Goal: Information Seeking & Learning: Check status

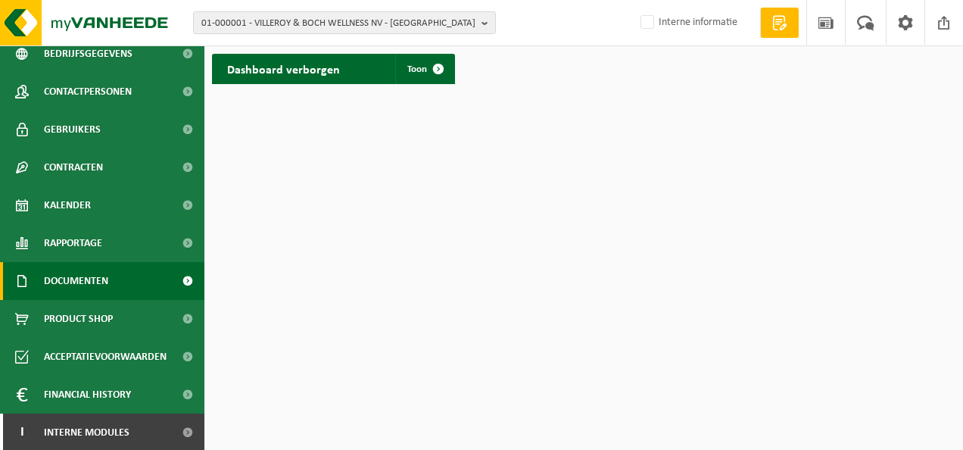
scroll to position [88, 0]
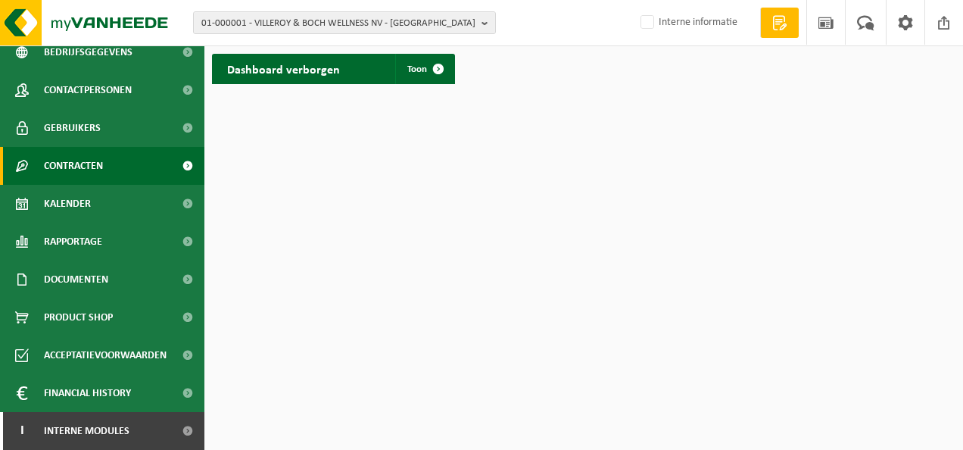
click at [84, 170] on span "Contracten" at bounding box center [73, 166] width 59 height 38
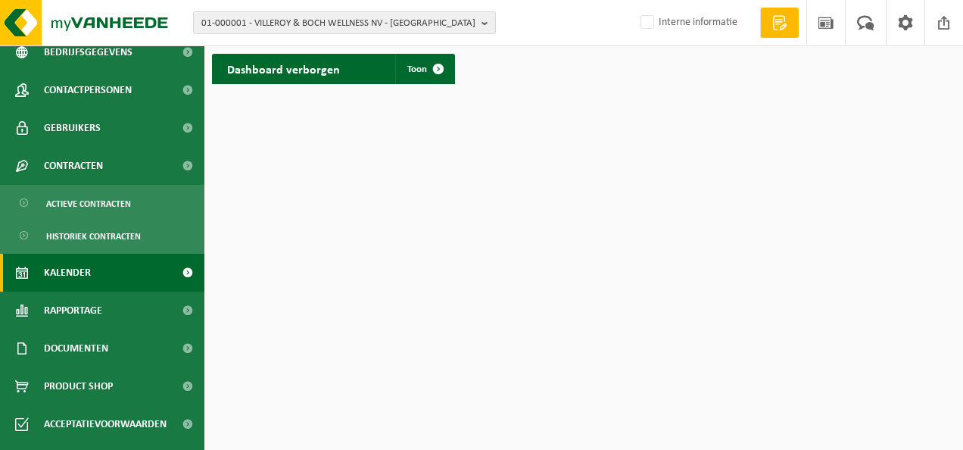
click at [58, 277] on span "Kalender" at bounding box center [67, 273] width 47 height 38
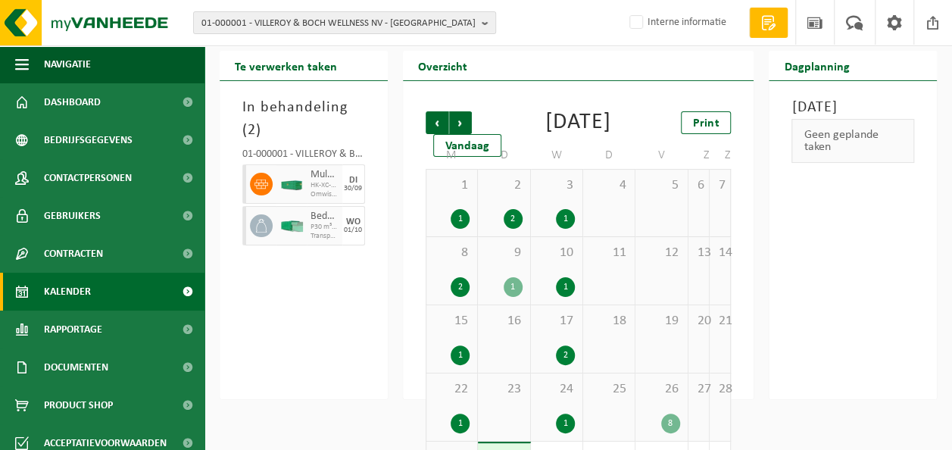
scroll to position [76, 0]
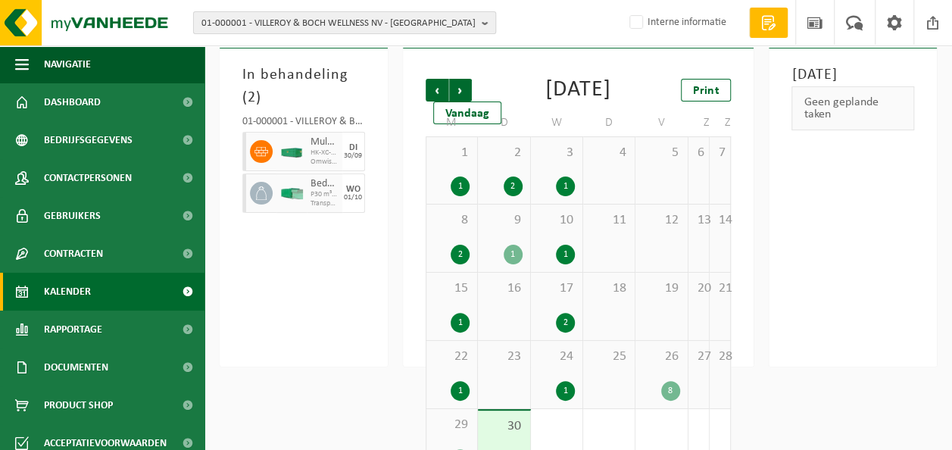
click at [486, 23] on b "button" at bounding box center [489, 22] width 14 height 21
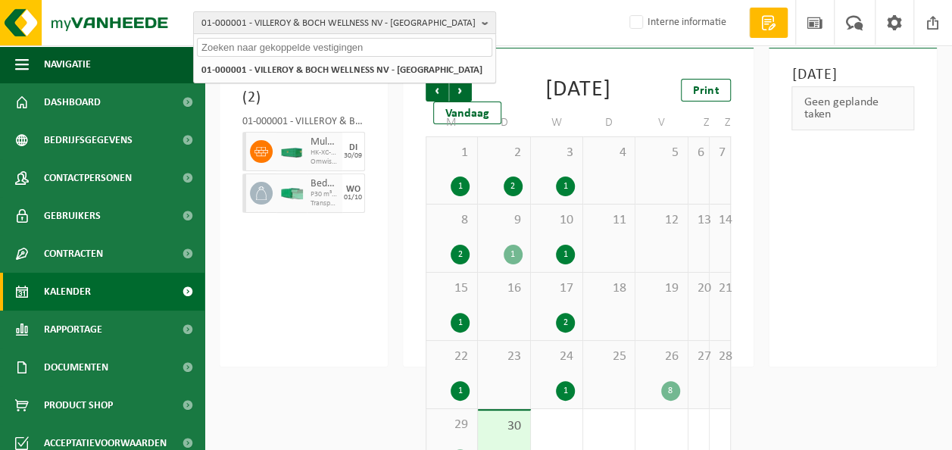
click at [368, 48] on input "text" at bounding box center [344, 47] width 295 height 19
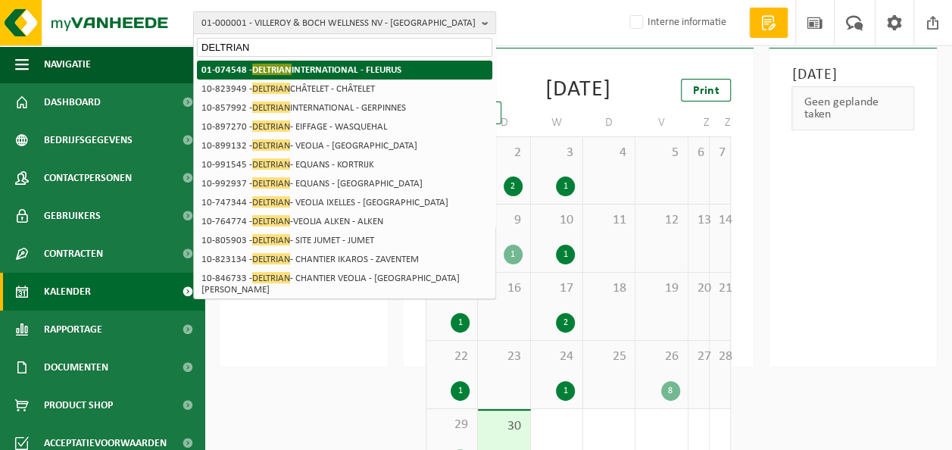
type input "DELTRIAN"
click at [262, 74] on span "DELTRIAN" at bounding box center [271, 69] width 39 height 11
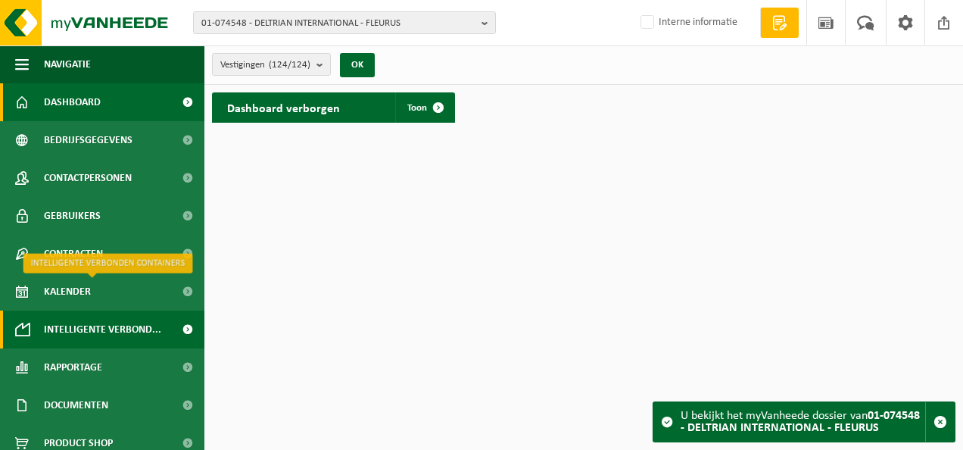
scroll to position [76, 0]
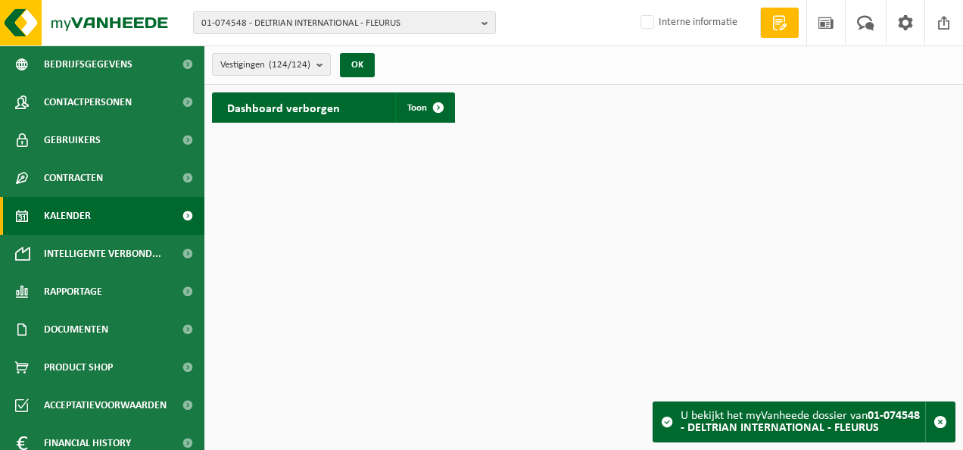
click at [67, 218] on span "Kalender" at bounding box center [67, 216] width 47 height 38
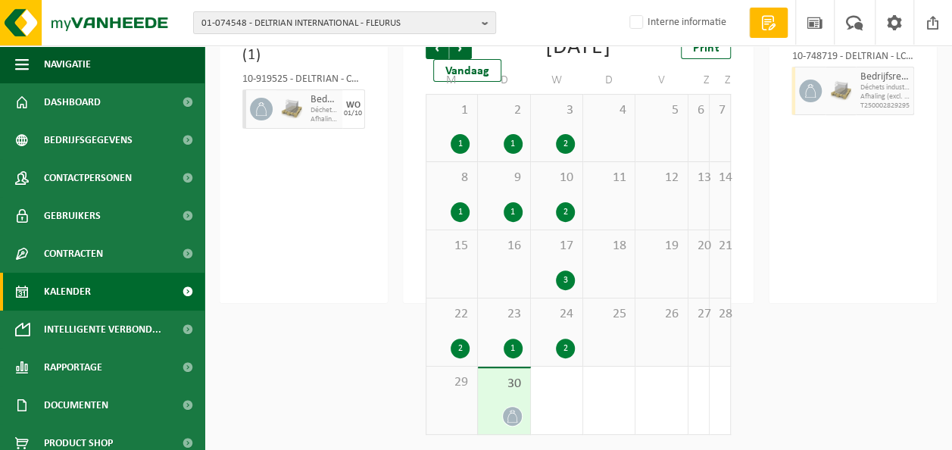
scroll to position [11, 0]
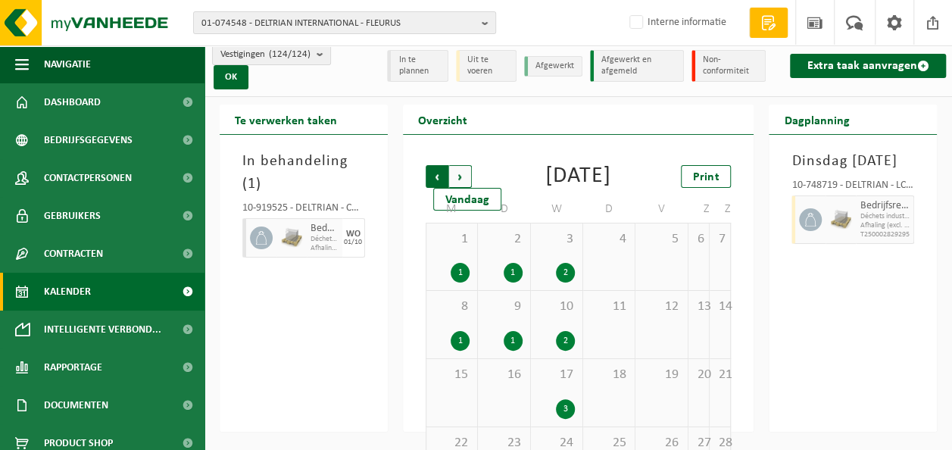
click at [457, 176] on span "Volgende" at bounding box center [460, 176] width 23 height 23
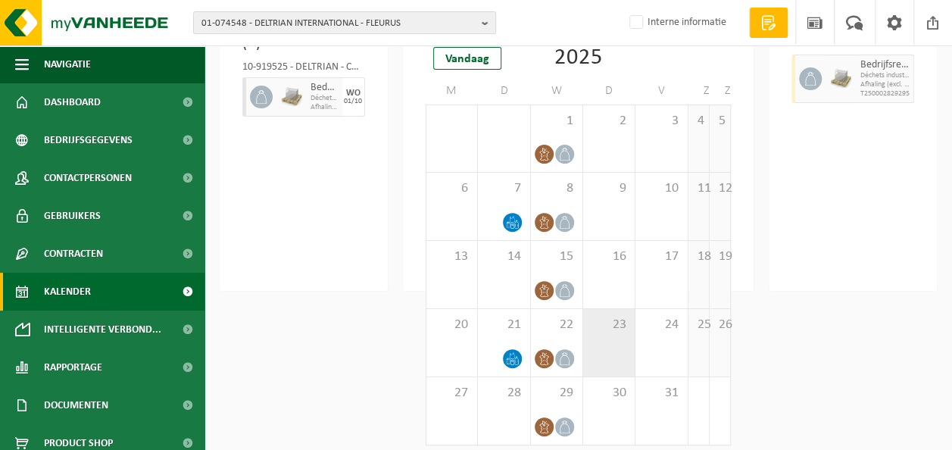
scroll to position [76, 0]
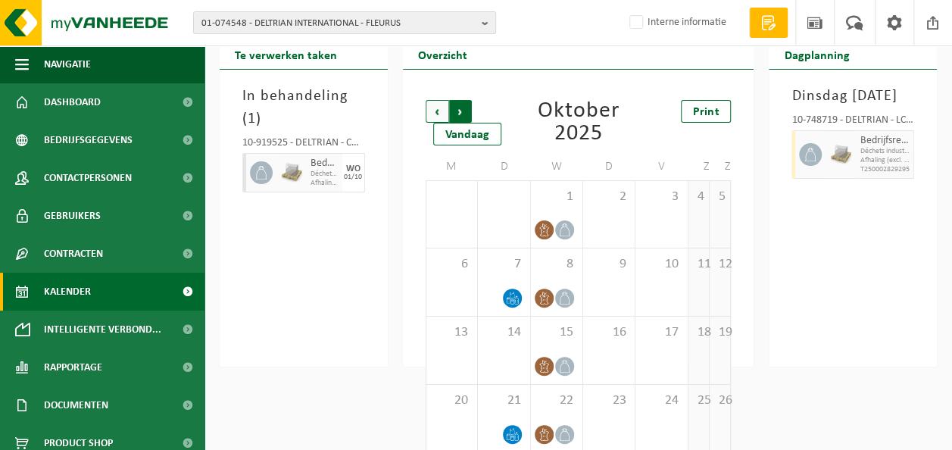
click at [445, 115] on span "Vorige" at bounding box center [437, 111] width 23 height 23
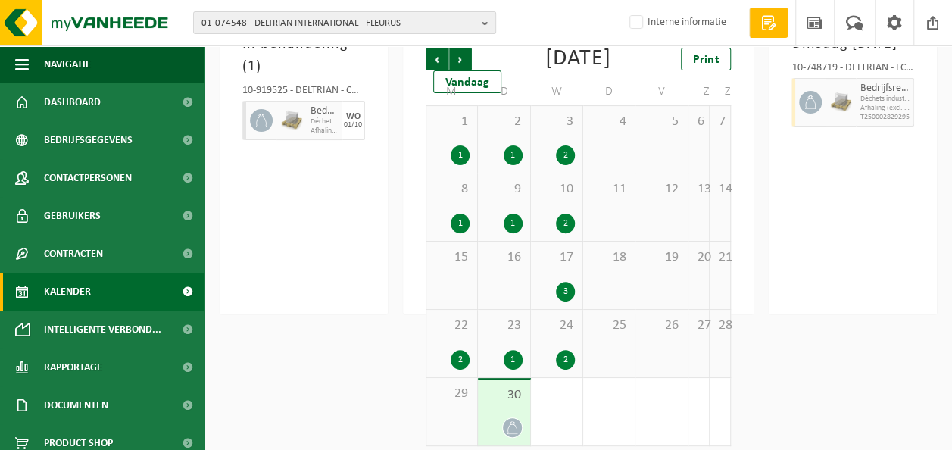
scroll to position [162, 0]
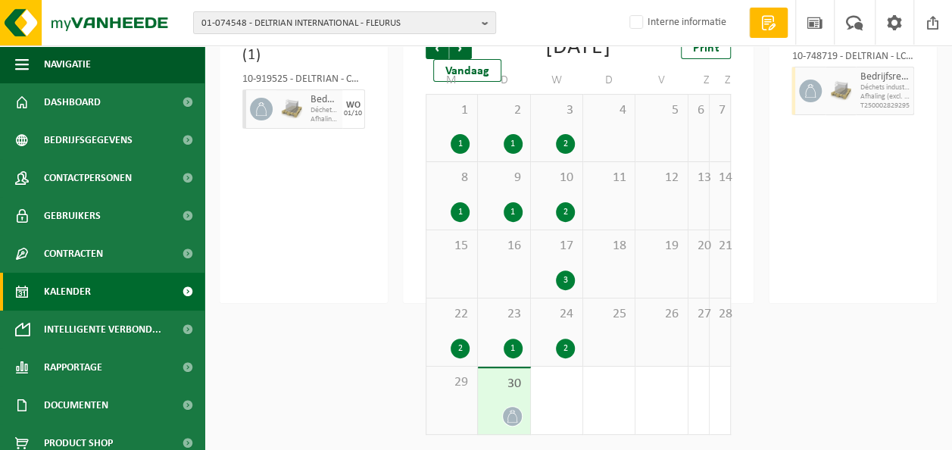
click at [541, 323] on div "24 2" at bounding box center [556, 331] width 51 height 67
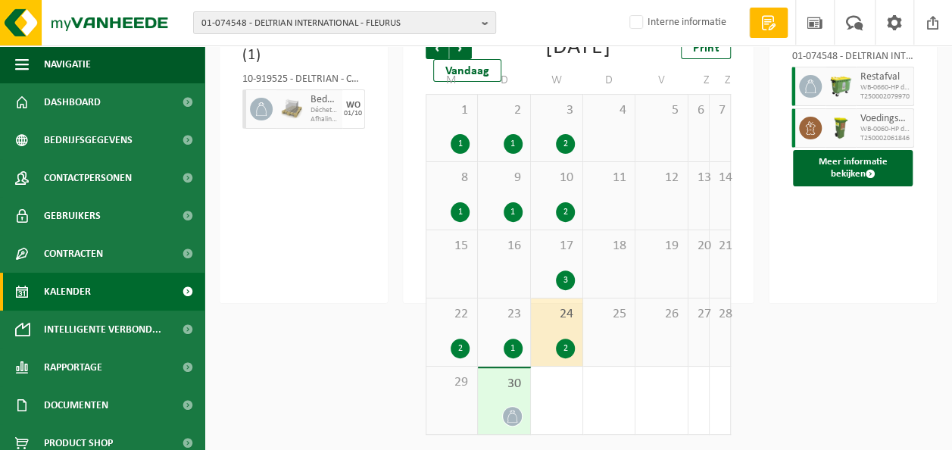
click at [493, 390] on span "30" at bounding box center [503, 384] width 36 height 17
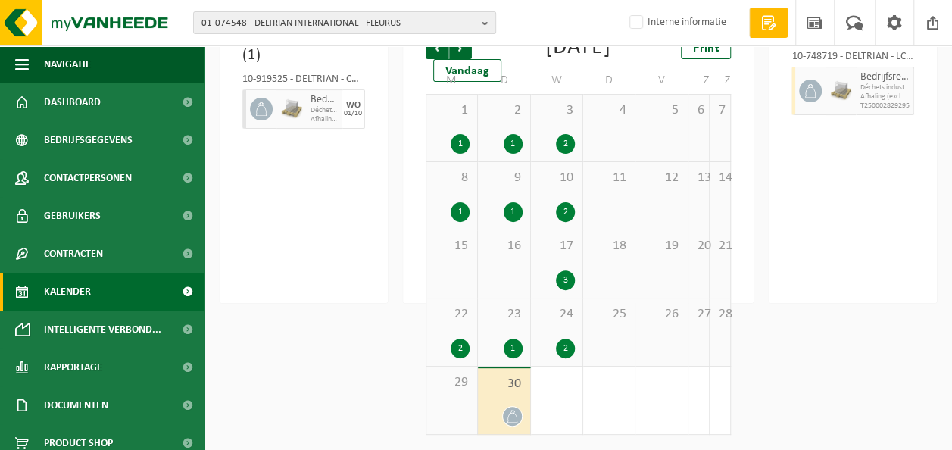
scroll to position [86, 0]
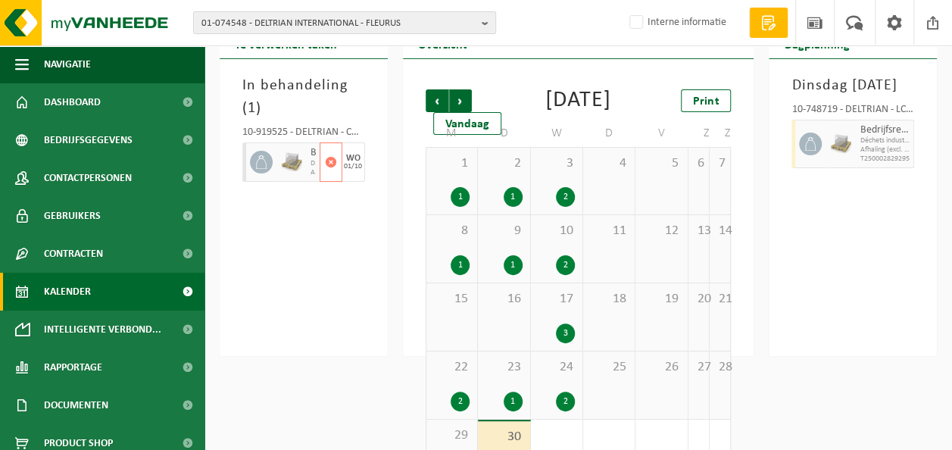
click at [291, 151] on img at bounding box center [291, 162] width 23 height 23
click at [892, 154] on span "Afhaling (excl. voorrijkost)" at bounding box center [885, 149] width 50 height 9
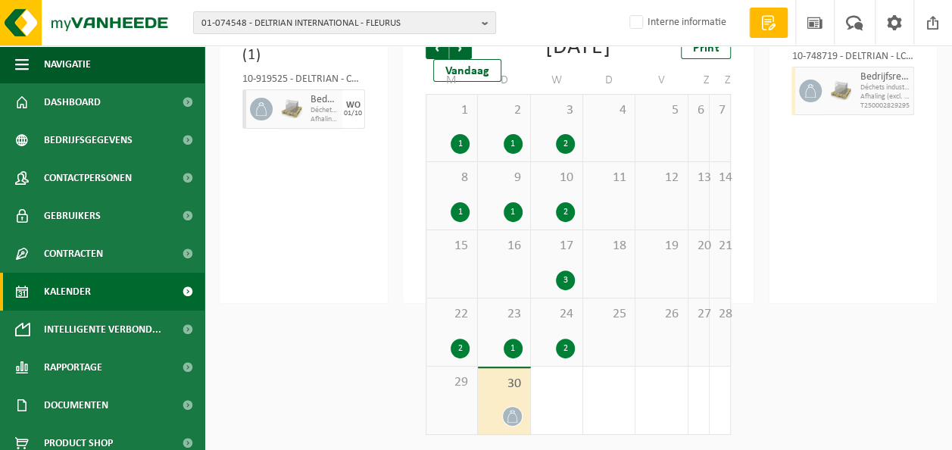
click at [317, 74] on div "10-919525 - DELTRIAN - CHANTIER VEOLIA GENT - [GEOGRAPHIC_DATA]" at bounding box center [303, 81] width 123 height 15
click at [868, 88] on span "Déchets industriels banals" at bounding box center [885, 87] width 50 height 9
drag, startPoint x: 868, startPoint y: 88, endPoint x: 848, endPoint y: 200, distance: 113.8
click at [848, 204] on div "Dinsdag 30 september 2025 10-748719 - DELTRIAN - LCL WALLONIA ONE SA - ISNES Be…" at bounding box center [853, 154] width 168 height 297
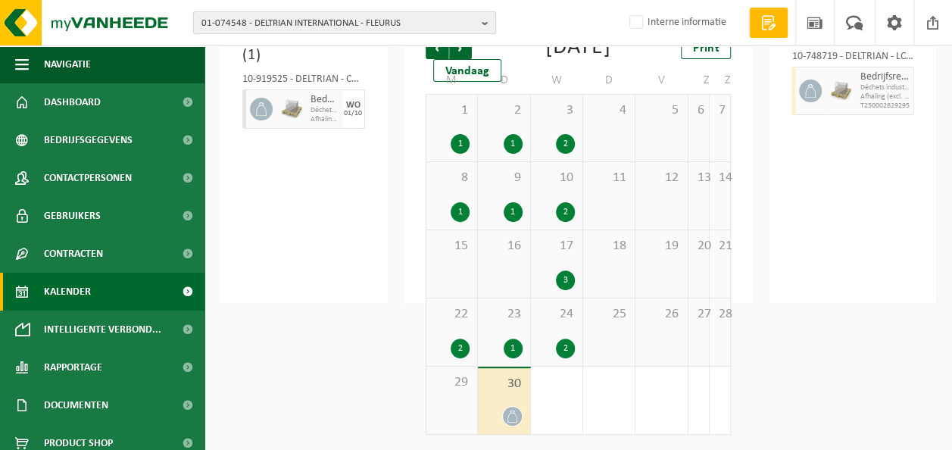
click at [489, 27] on b "button" at bounding box center [489, 22] width 14 height 21
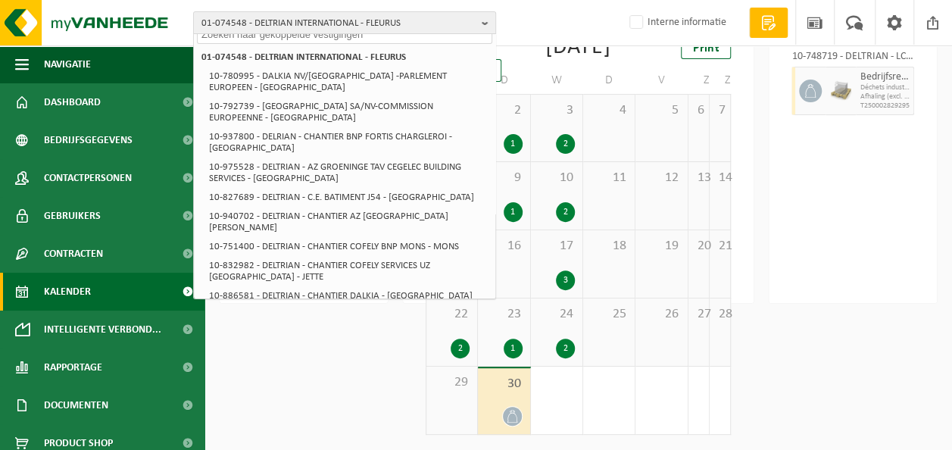
scroll to position [0, 0]
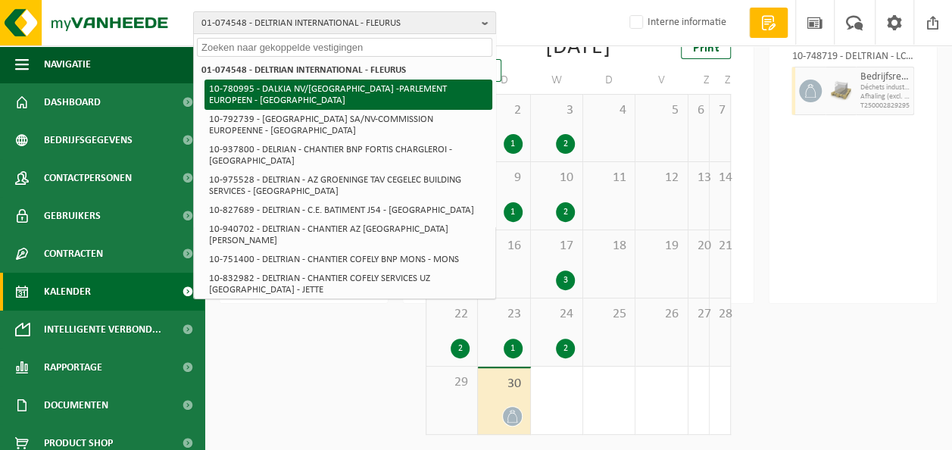
click at [354, 88] on li "10-780995 - DALKIA NV/[GEOGRAPHIC_DATA] -PARLEMENT EUROPEEN - [GEOGRAPHIC_DATA]" at bounding box center [348, 95] width 288 height 30
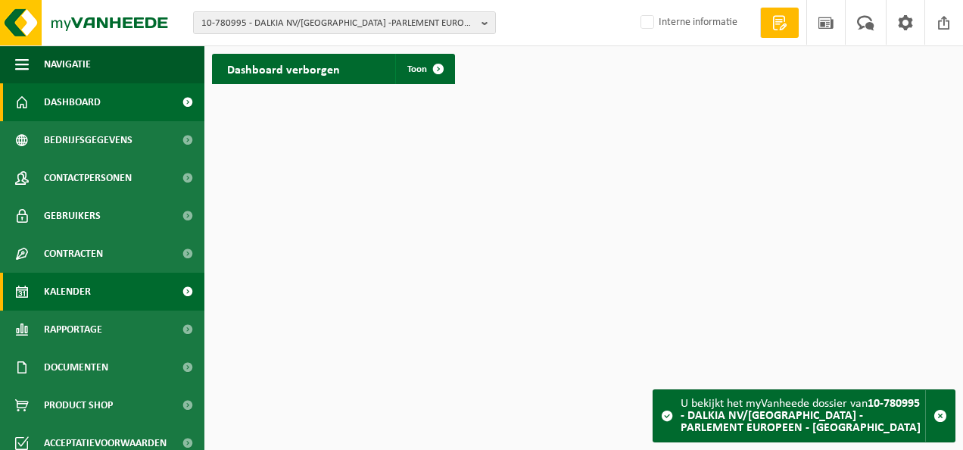
click at [76, 289] on span "Kalender" at bounding box center [67, 292] width 47 height 38
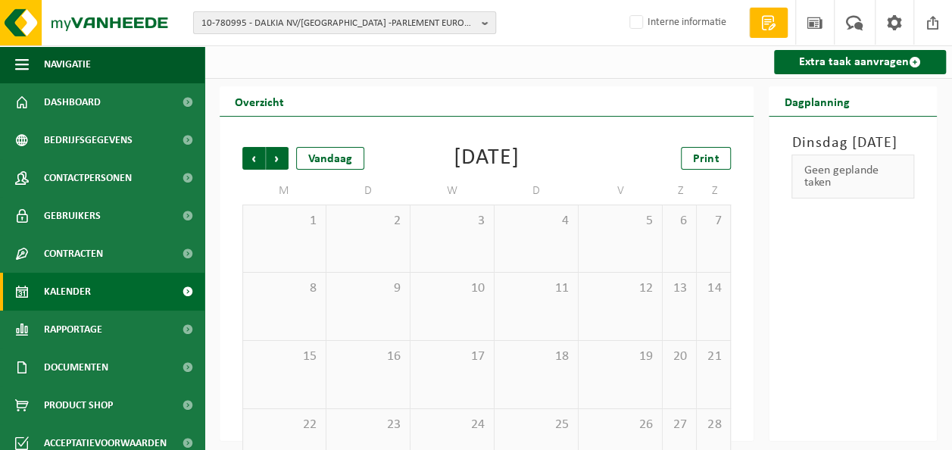
click at [481, 22] on button "10-780995 - DALKIA NV/[GEOGRAPHIC_DATA] -PARLEMENT EUROPEEN - [GEOGRAPHIC_DATA]" at bounding box center [344, 22] width 303 height 23
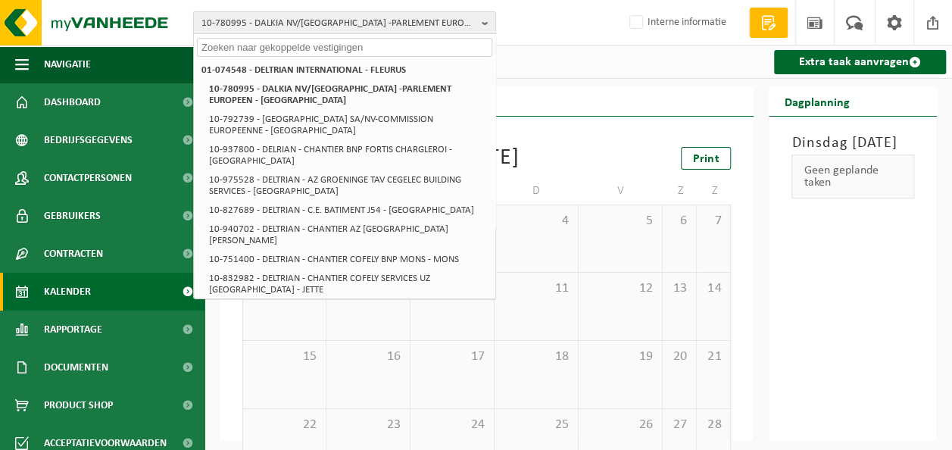
click at [326, 318] on li "10-886581 - DELTRIAN - CHANTIER DALKIA - [GEOGRAPHIC_DATA]" at bounding box center [348, 327] width 288 height 19
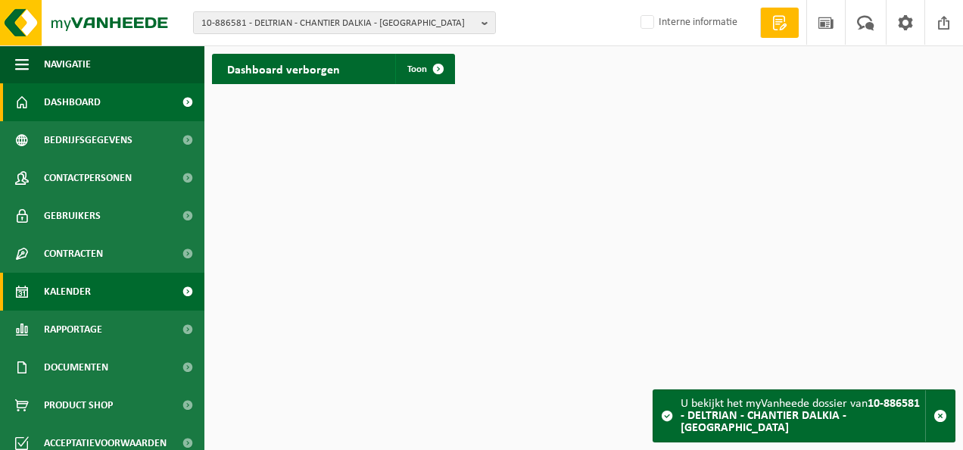
click at [74, 285] on span "Kalender" at bounding box center [67, 292] width 47 height 38
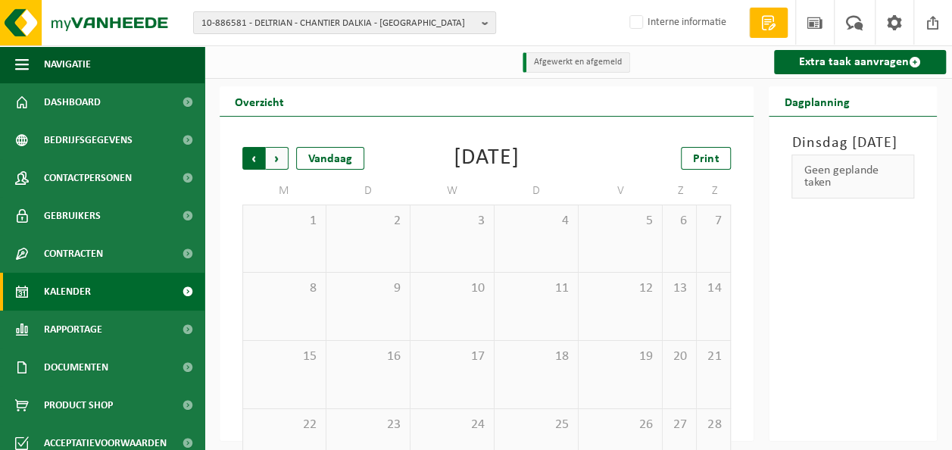
click at [272, 159] on span "Volgende" at bounding box center [277, 158] width 23 height 23
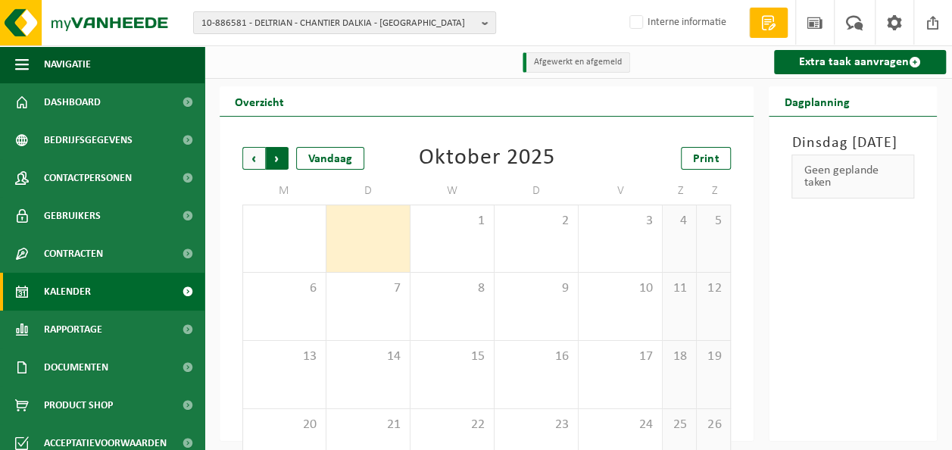
click at [256, 159] on span "Vorige" at bounding box center [253, 158] width 23 height 23
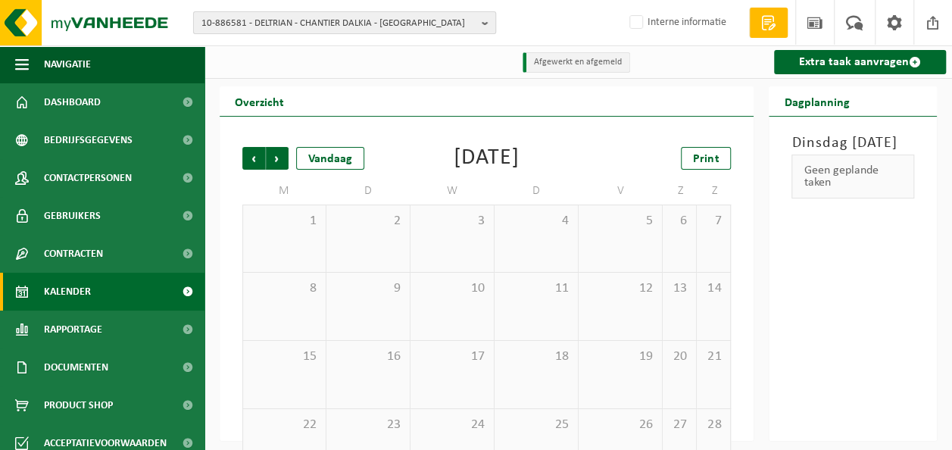
click at [491, 20] on b "button" at bounding box center [489, 22] width 14 height 21
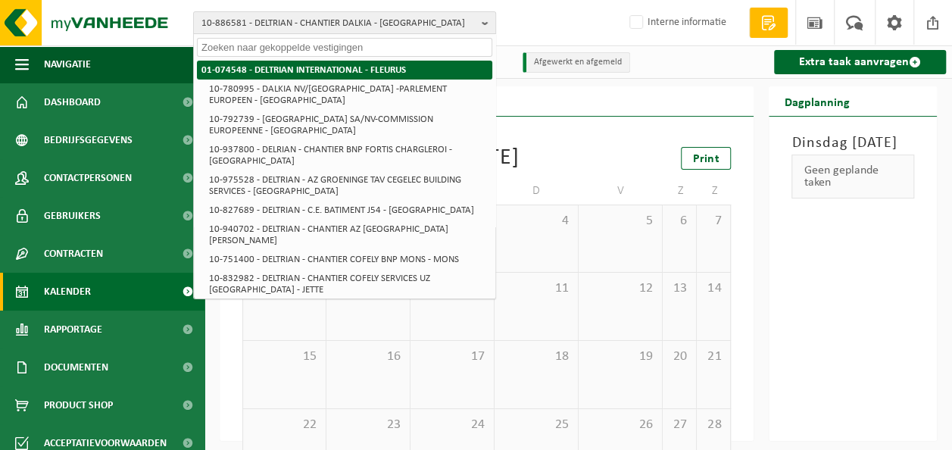
click at [294, 67] on strong "01-074548 - DELTRIAN INTERNATIONAL - FLEURUS" at bounding box center [303, 70] width 204 height 10
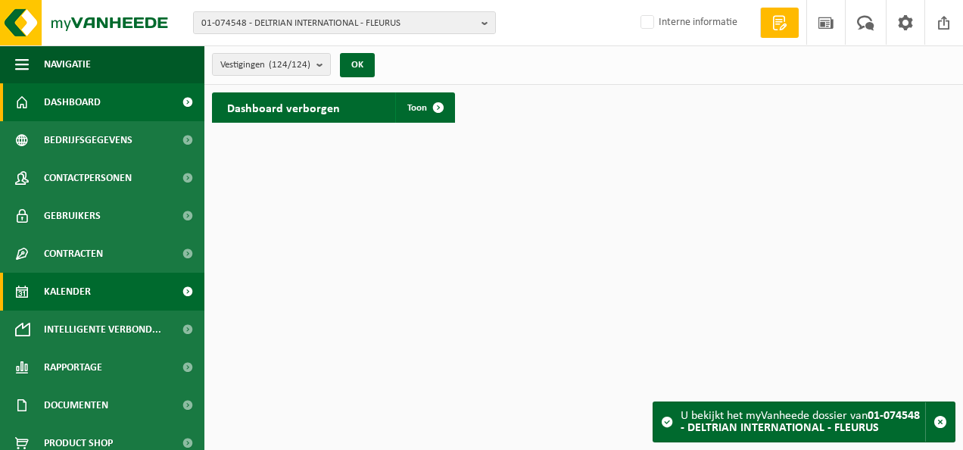
click at [51, 292] on span "Kalender" at bounding box center [67, 292] width 47 height 38
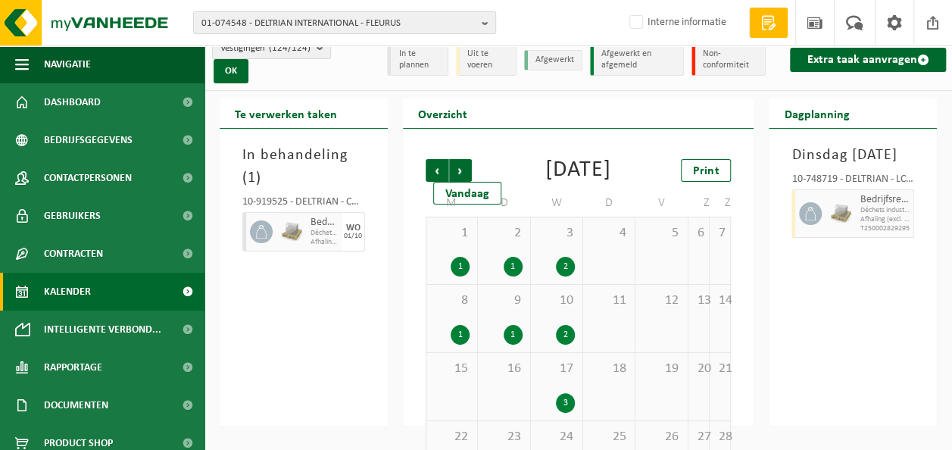
scroll to position [11, 0]
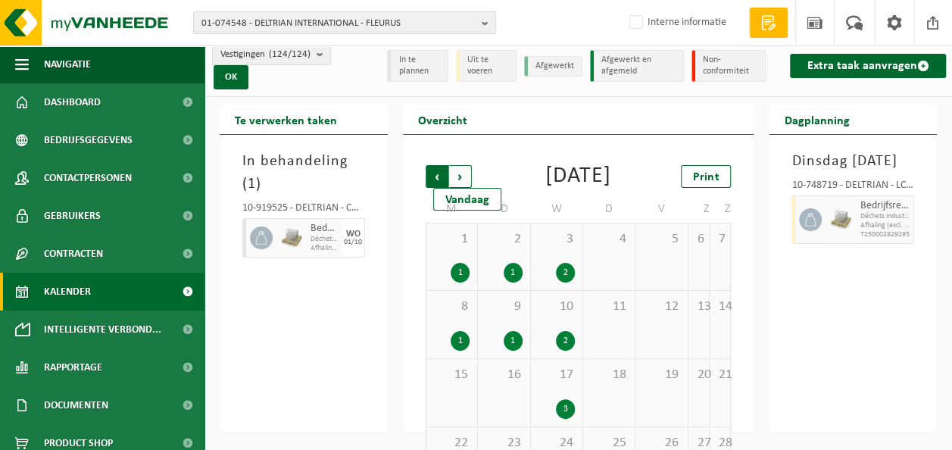
click at [453, 168] on span "Volgende" at bounding box center [460, 176] width 23 height 23
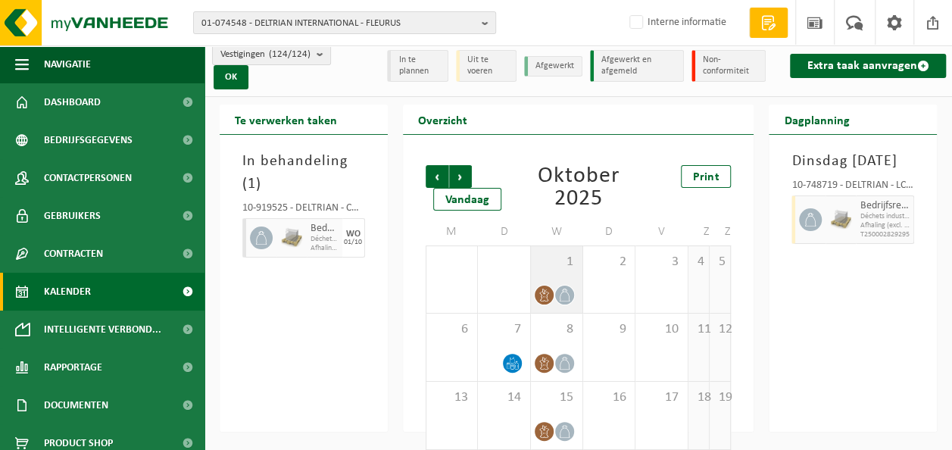
click at [573, 286] on div at bounding box center [556, 295] width 36 height 20
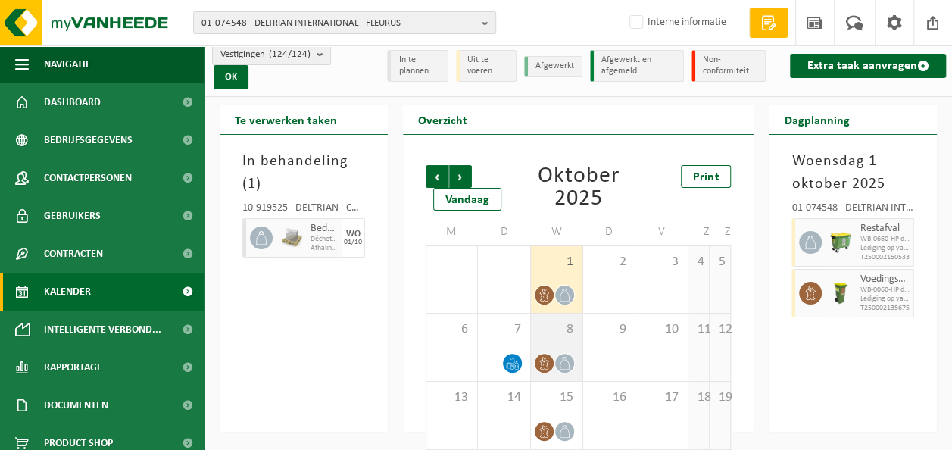
click at [554, 360] on div at bounding box center [544, 363] width 20 height 20
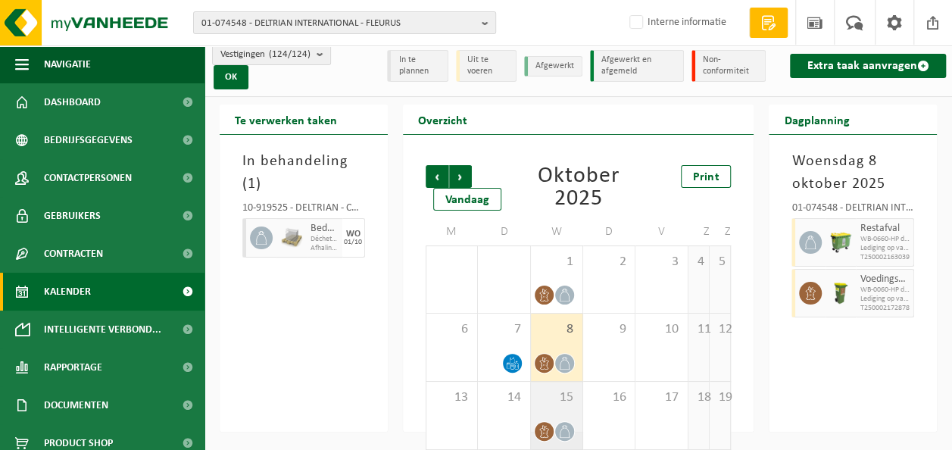
click at [557, 402] on span "15" at bounding box center [556, 397] width 36 height 17
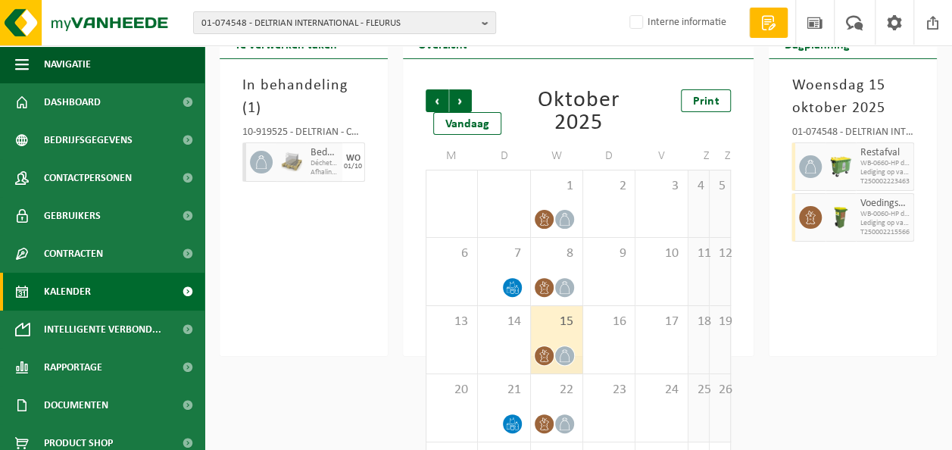
scroll to position [162, 0]
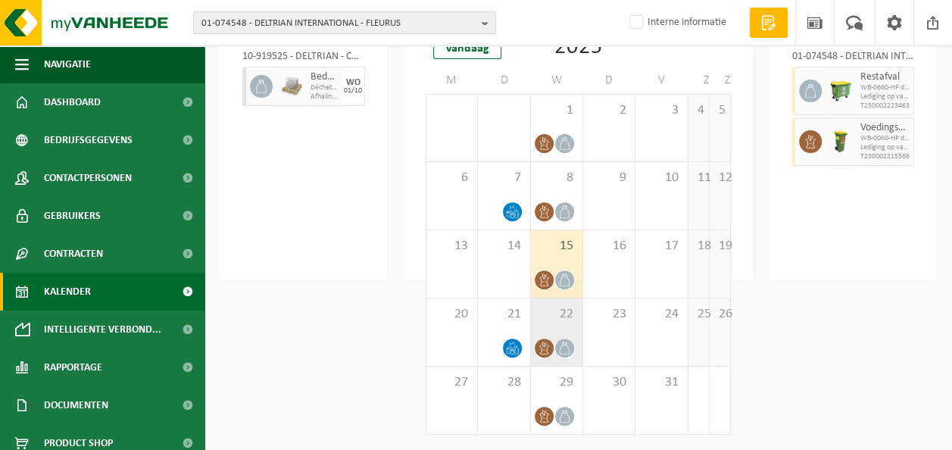
click at [553, 333] on div "22" at bounding box center [556, 331] width 51 height 67
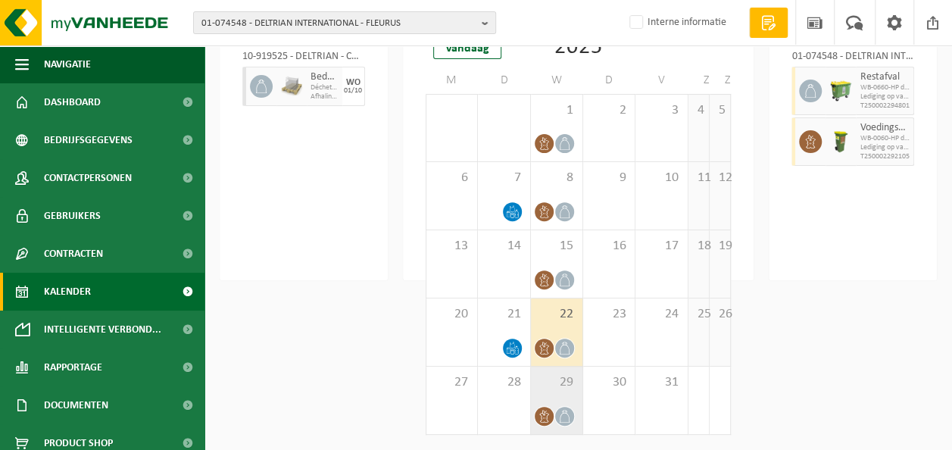
click at [565, 392] on div "29" at bounding box center [556, 400] width 51 height 67
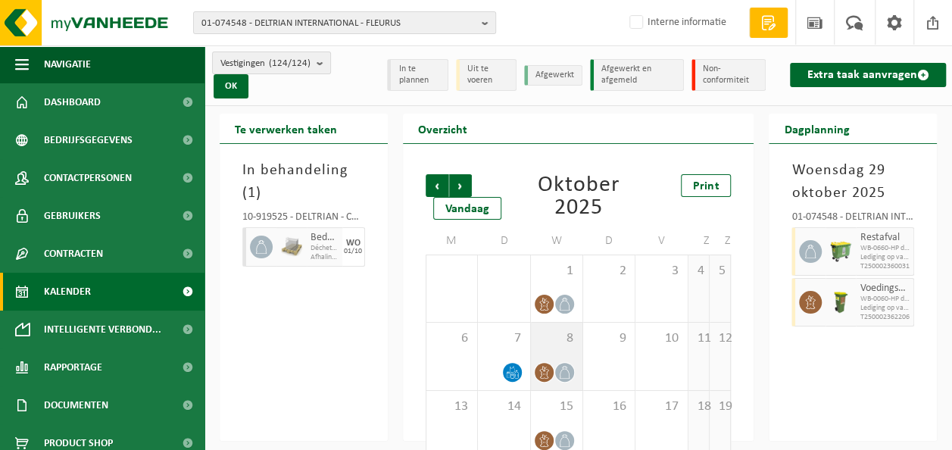
scroll to position [0, 0]
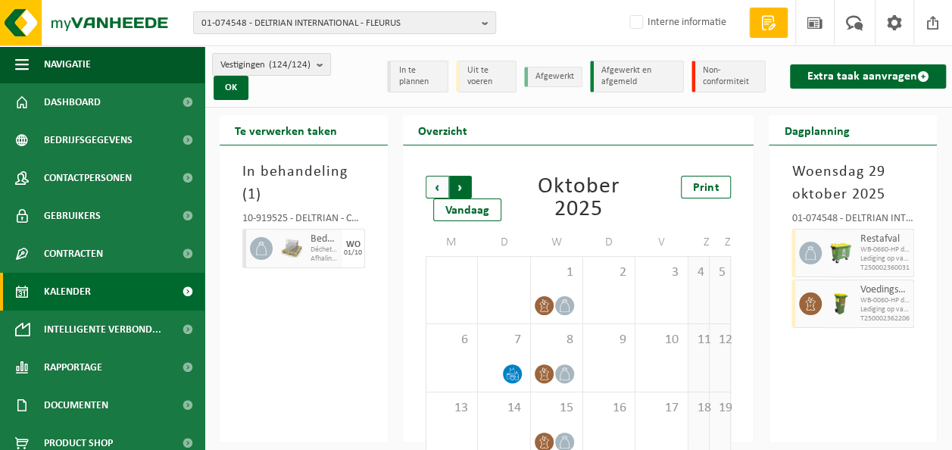
click at [430, 184] on span "Vorige" at bounding box center [437, 187] width 23 height 23
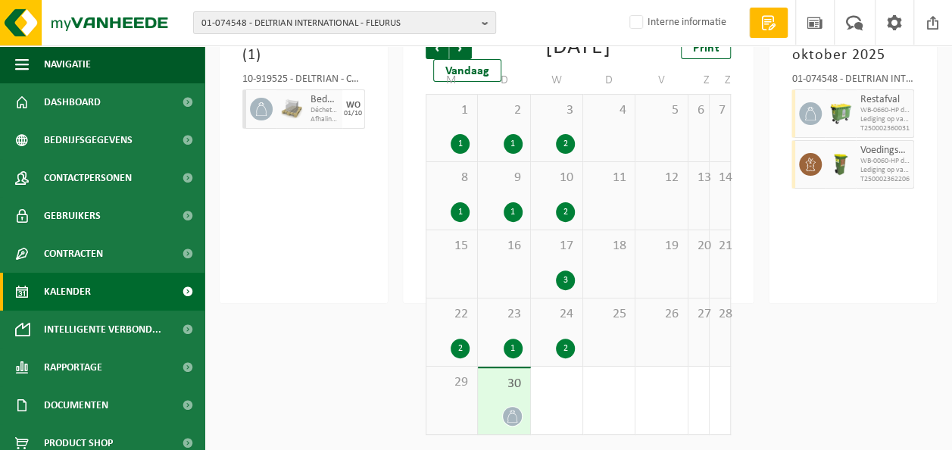
scroll to position [162, 0]
click at [518, 387] on span "30" at bounding box center [503, 384] width 36 height 17
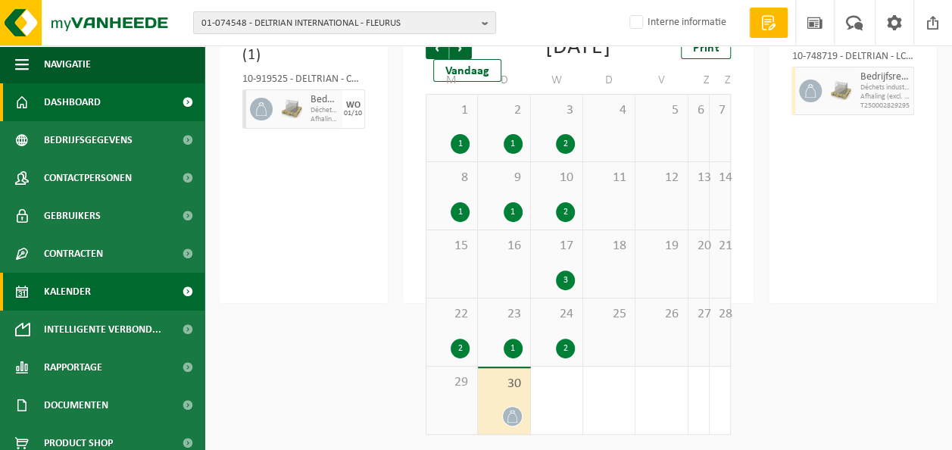
click at [87, 98] on span "Dashboard" at bounding box center [72, 102] width 57 height 38
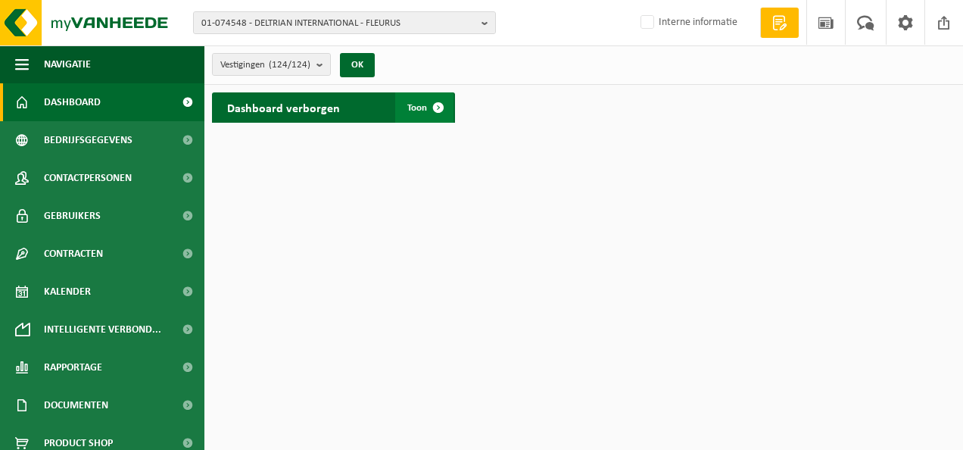
click at [434, 112] on span at bounding box center [438, 107] width 30 height 30
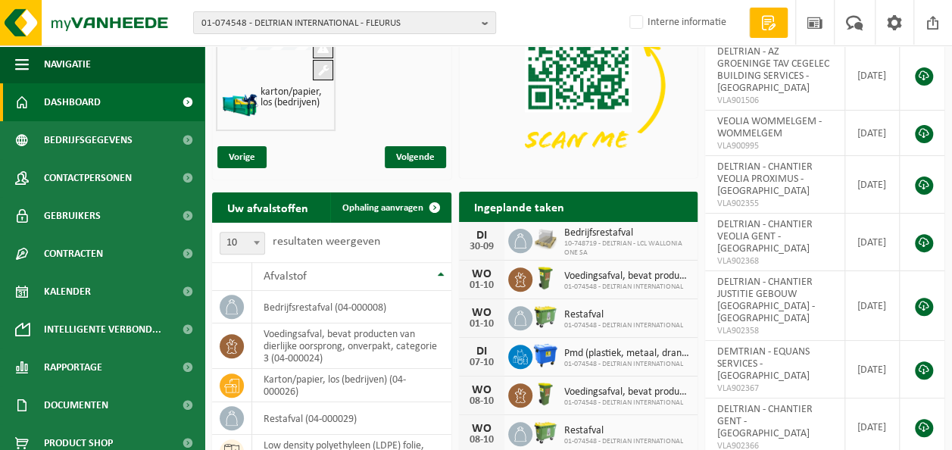
scroll to position [151, 0]
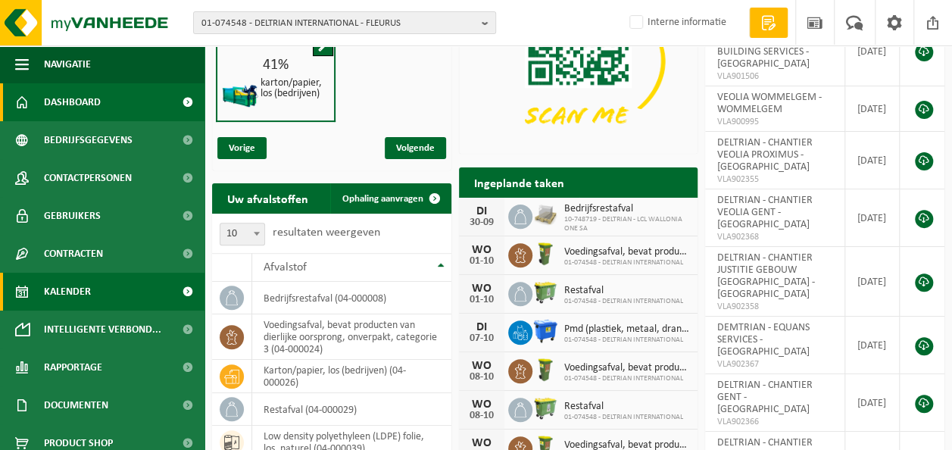
click at [51, 288] on span "Kalender" at bounding box center [67, 292] width 47 height 38
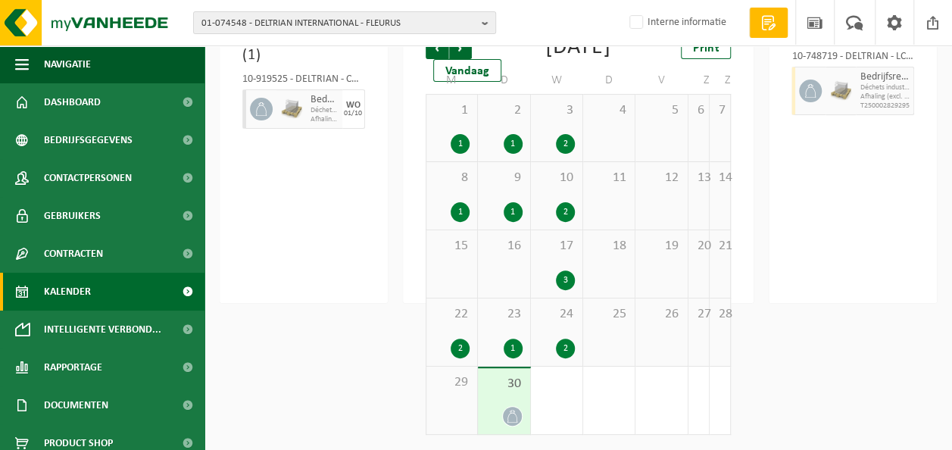
scroll to position [162, 0]
click at [864, 82] on span "Bedrijfsrestafval" at bounding box center [885, 77] width 50 height 12
